Goal: Information Seeking & Learning: Learn about a topic

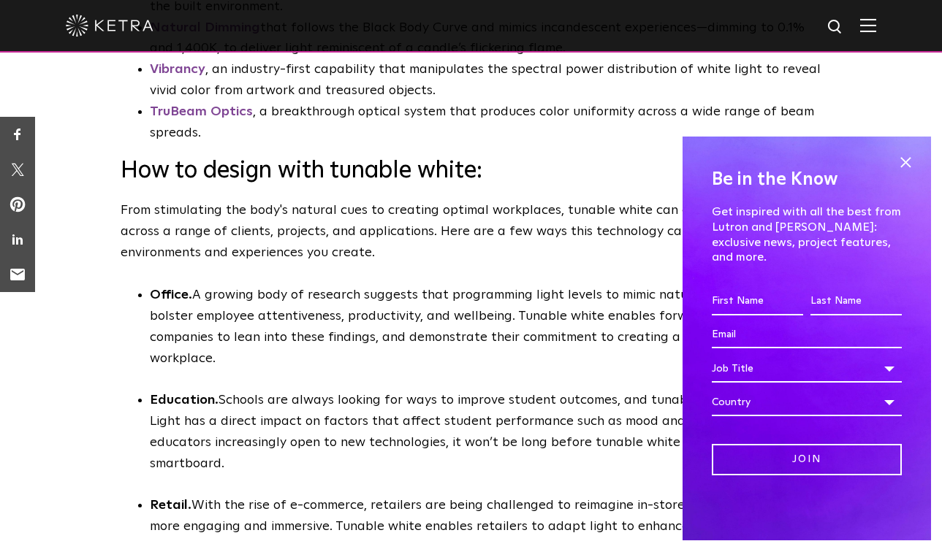
scroll to position [3846, 0]
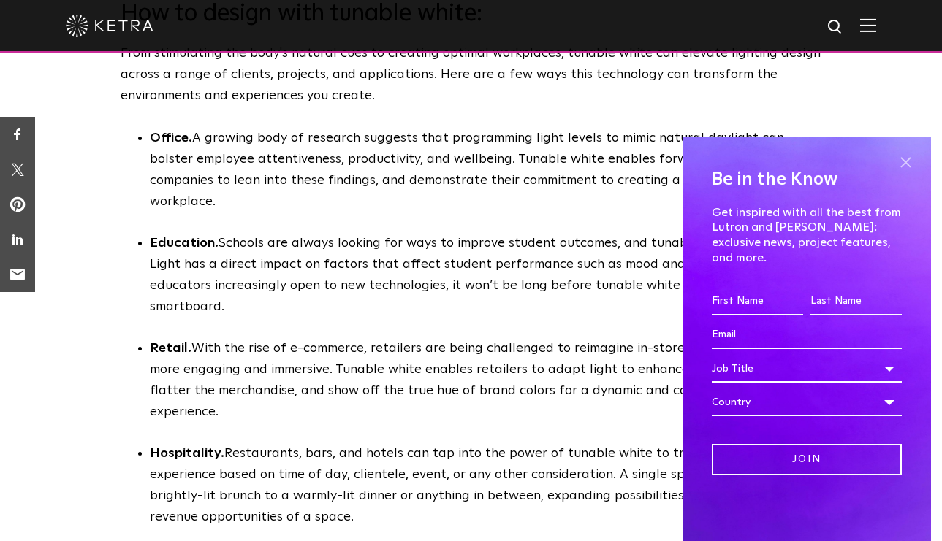
click at [900, 173] on span at bounding box center [905, 162] width 22 height 22
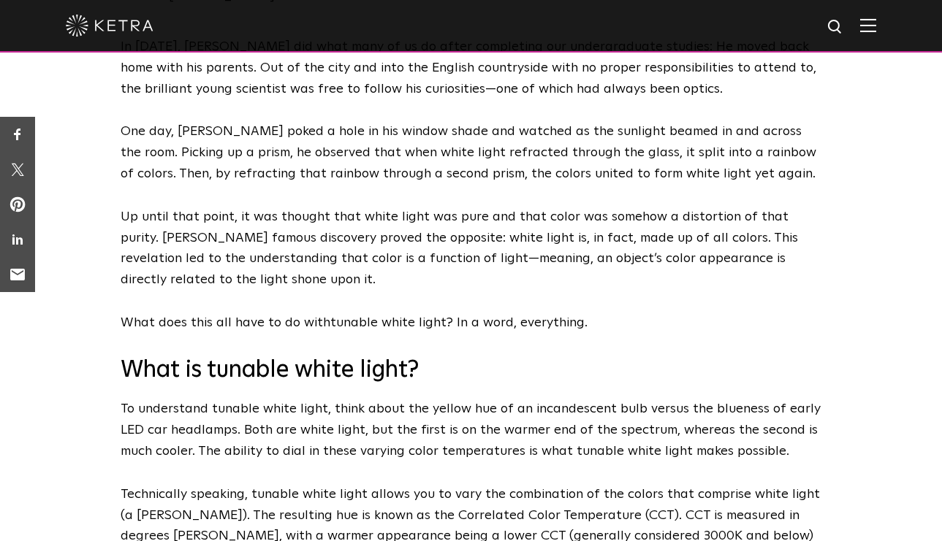
scroll to position [270, 0]
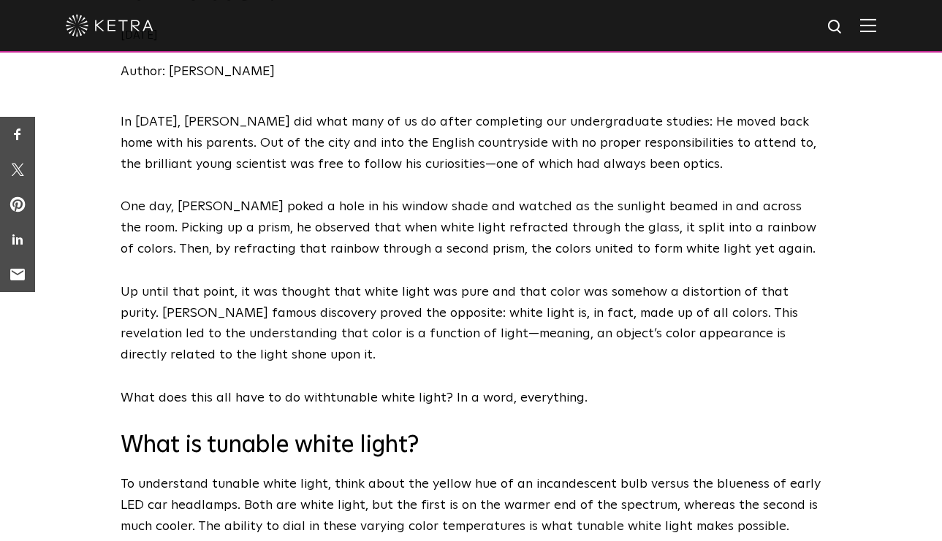
click at [137, 31] on img at bounding box center [110, 26] width 88 height 22
click at [107, 26] on img at bounding box center [110, 26] width 88 height 22
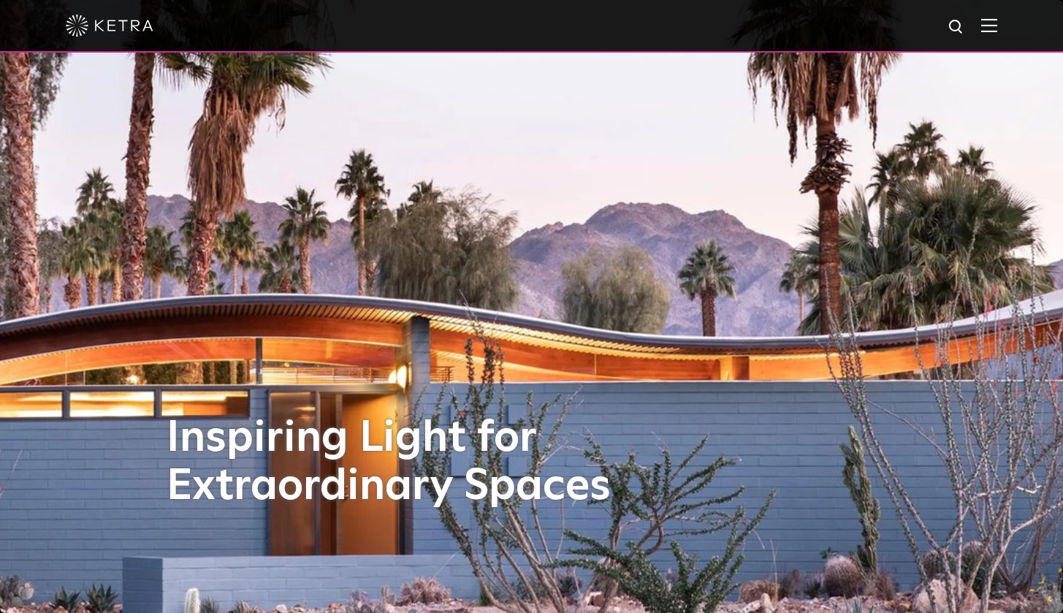
click at [941, 29] on img at bounding box center [989, 25] width 16 height 14
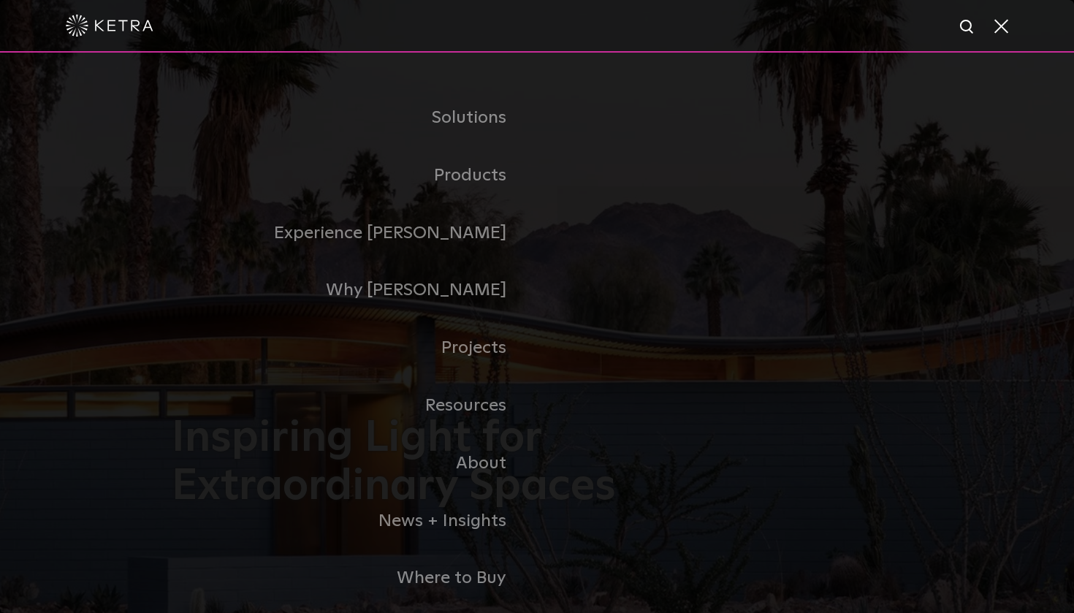
click at [941, 29] on span at bounding box center [1000, 25] width 16 height 15
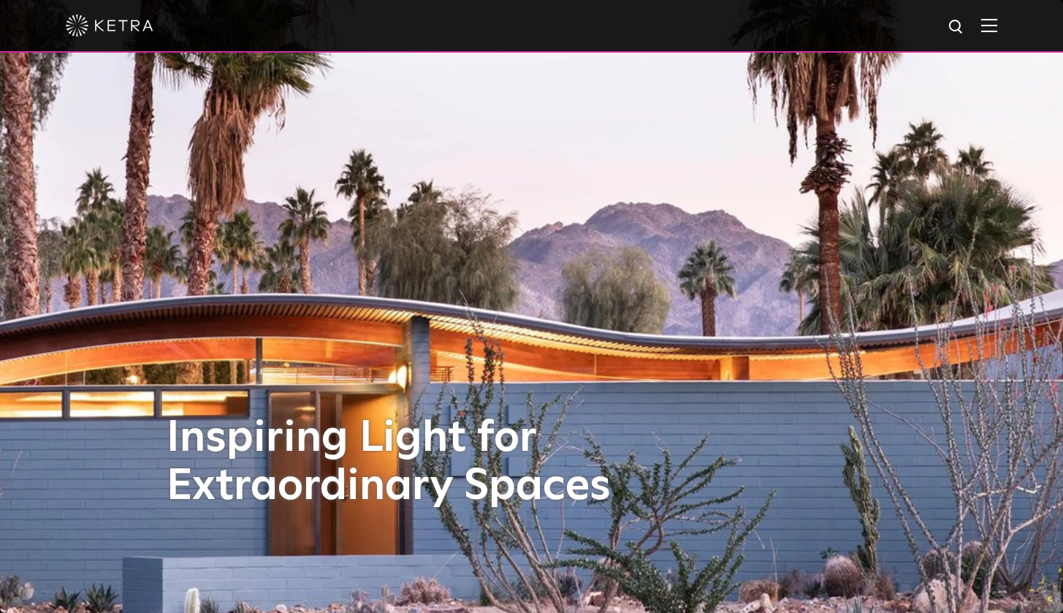
click at [941, 28] on img at bounding box center [989, 25] width 16 height 14
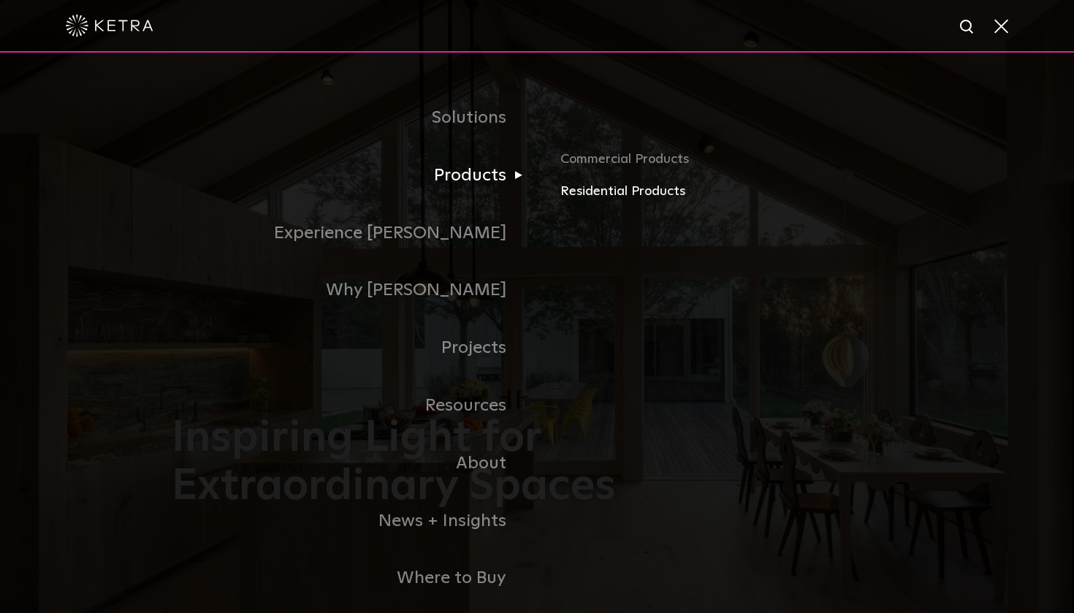
click at [572, 189] on link "Residential Products" at bounding box center [731, 191] width 342 height 21
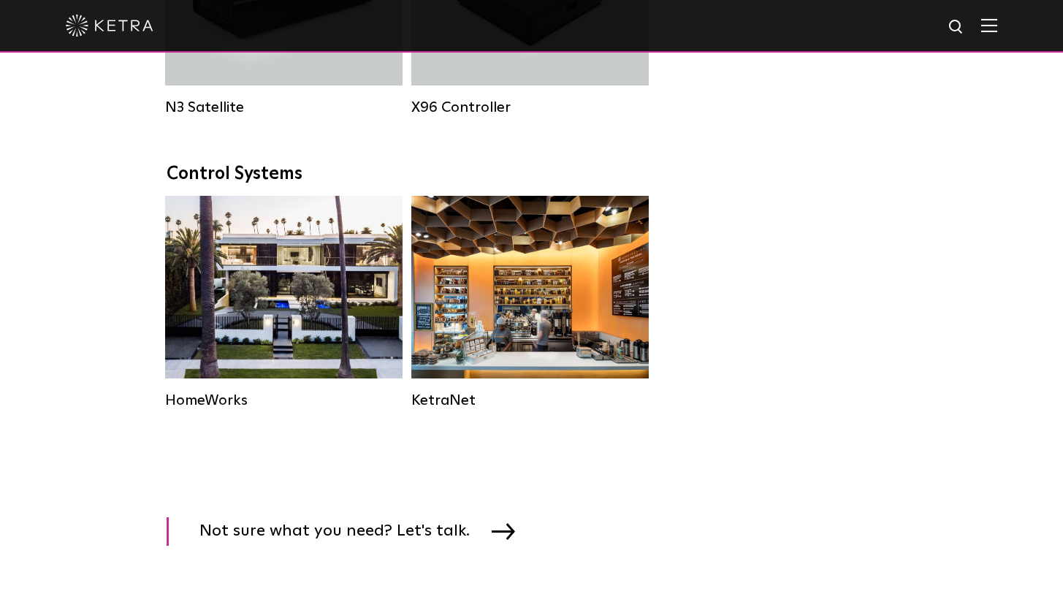
scroll to position [1825, 0]
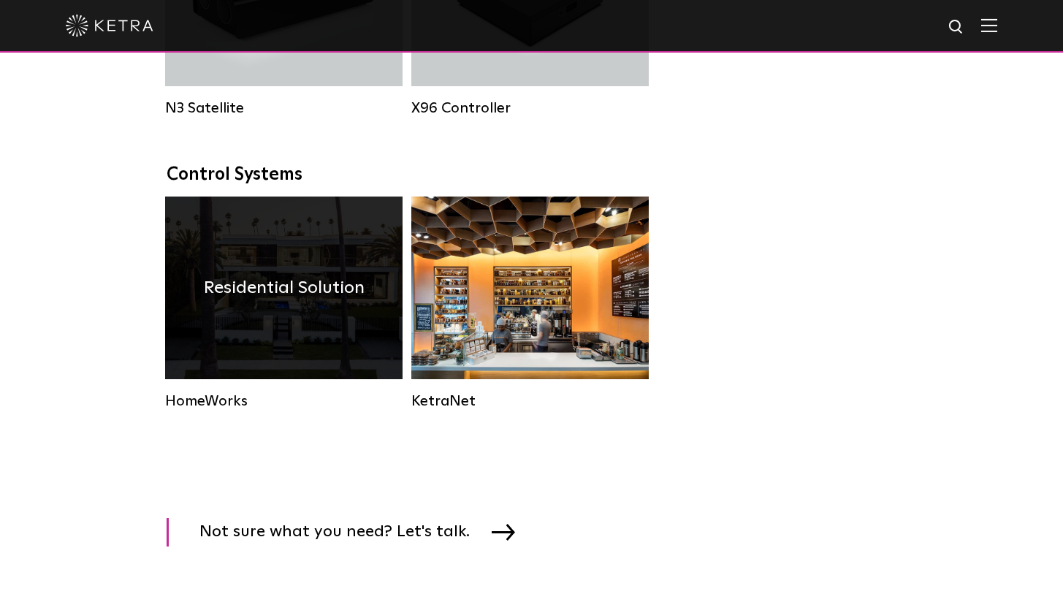
click at [301, 337] on div "Residential Solution" at bounding box center [283, 288] width 237 height 183
